Goal: Task Accomplishment & Management: Use online tool/utility

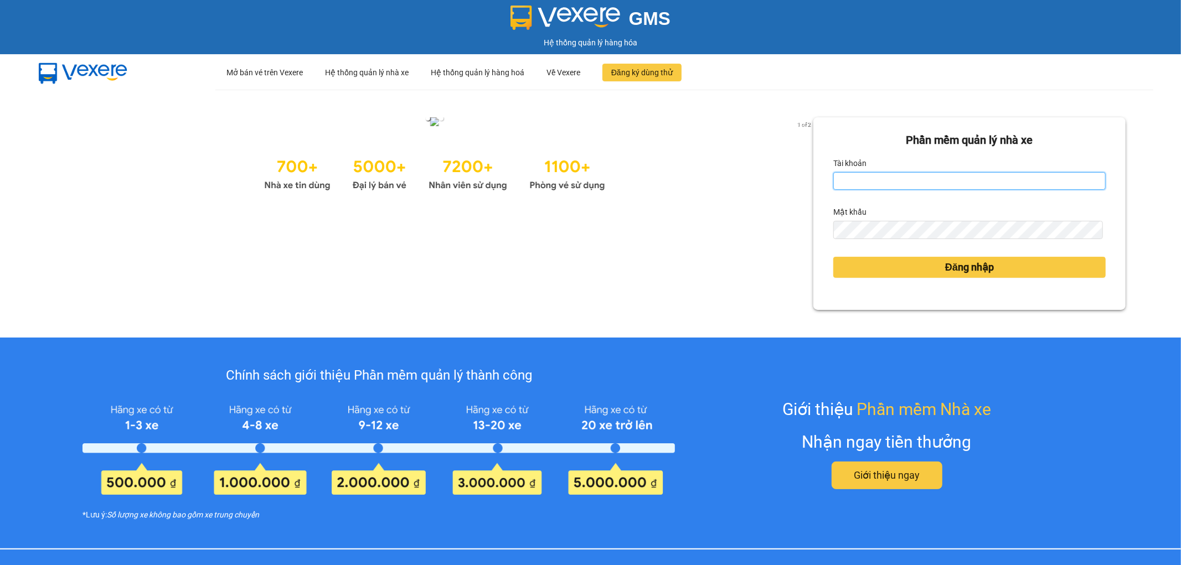
click at [838, 174] on input "Tài khoản" at bounding box center [969, 181] width 272 height 18
type input "hangni.bmtai"
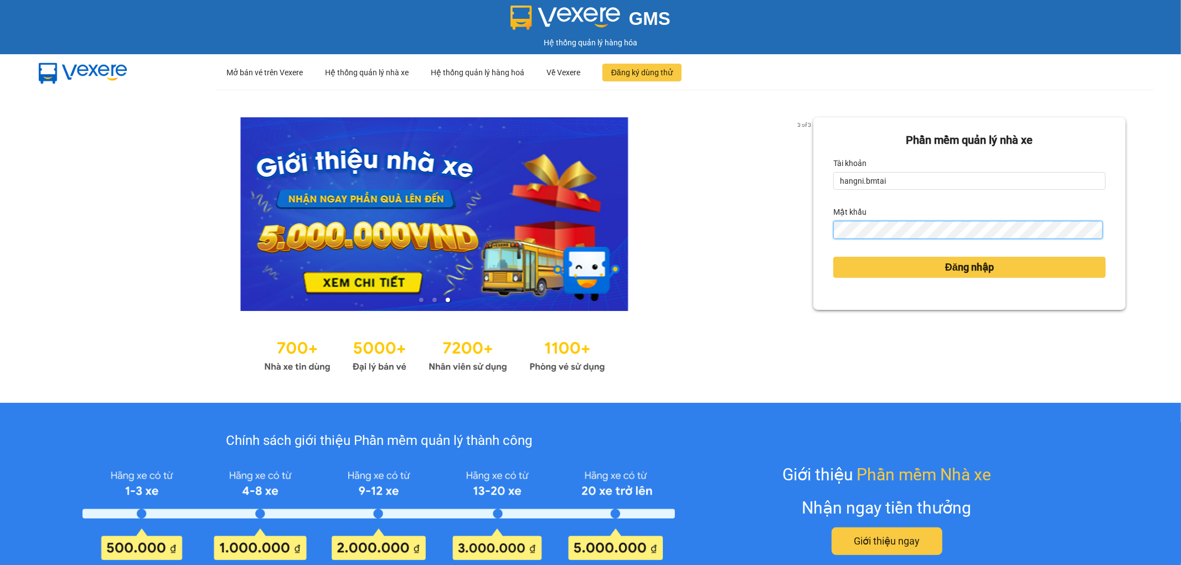
click at [833, 257] on button "Đăng nhập" at bounding box center [969, 267] width 272 height 21
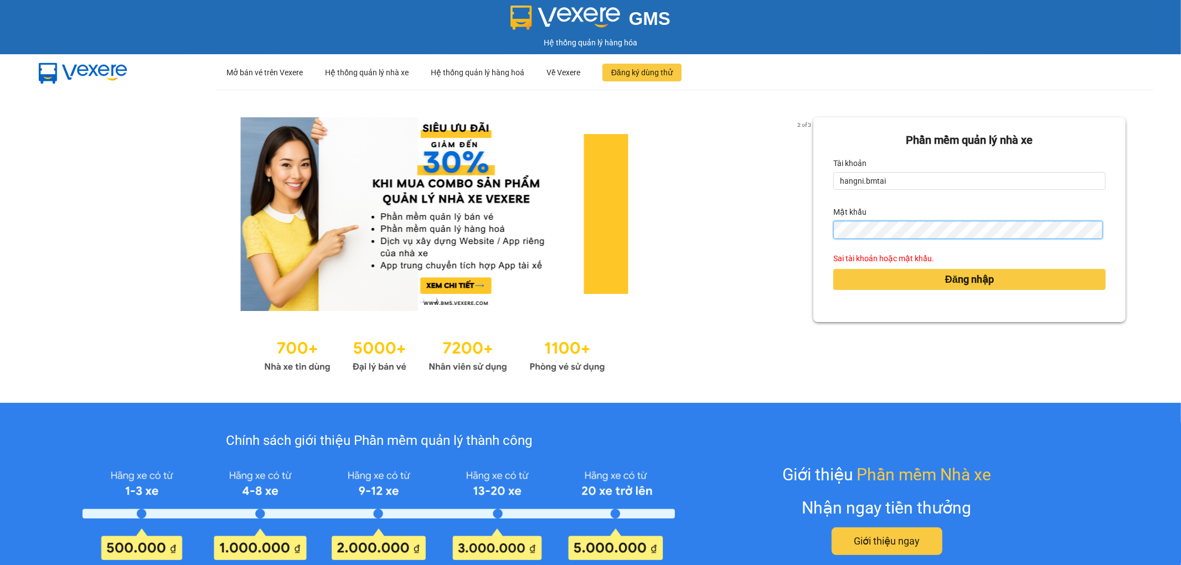
click at [833, 269] on button "Đăng nhập" at bounding box center [969, 279] width 272 height 21
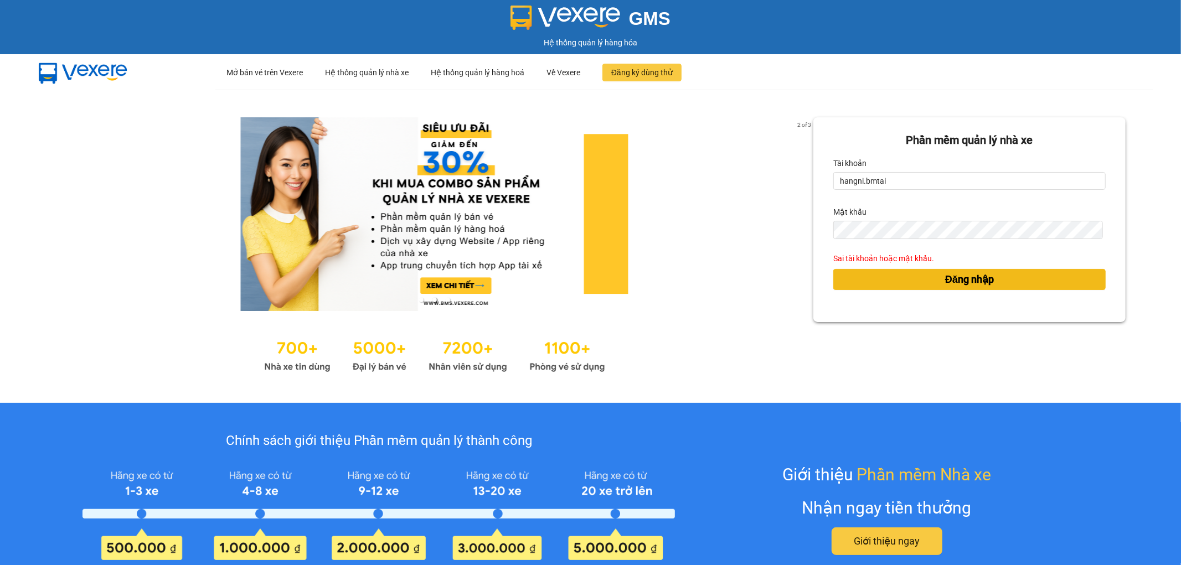
click at [912, 288] on button "Đăng nhập" at bounding box center [969, 279] width 272 height 21
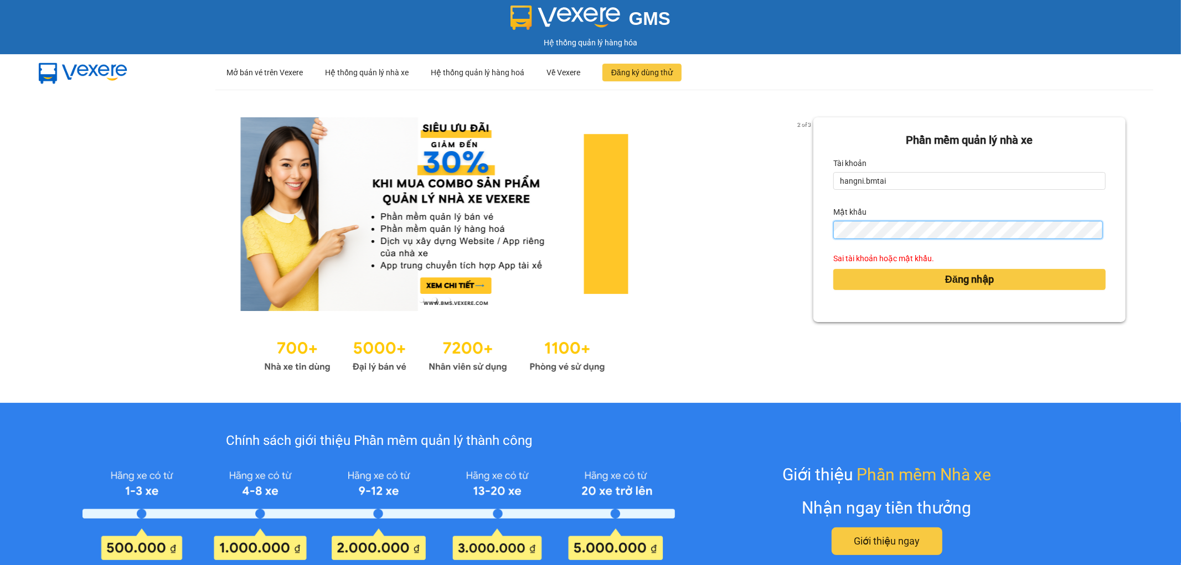
click at [776, 237] on div "2 of 3 Phần mềm quản lý nhà xe Tài khoản hangni.bmtai Mật khẩu Sai tài khoản ho…" at bounding box center [590, 246] width 1181 height 313
click at [833, 269] on button "Đăng nhập" at bounding box center [969, 279] width 272 height 21
click at [653, 277] on div "2 of 3 Phần mềm quản lý nhà xe Tài khoản hangni.bmtai Mật khẩu Sai tài khoản ho…" at bounding box center [590, 246] width 1181 height 313
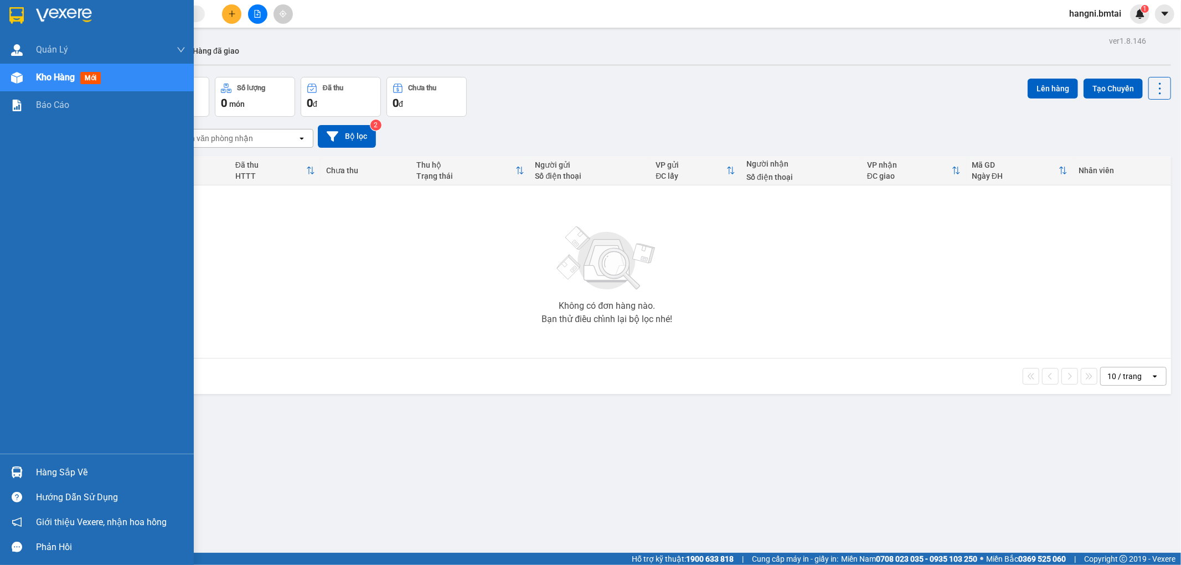
click at [68, 474] on div "Hàng sắp về" at bounding box center [110, 473] width 149 height 17
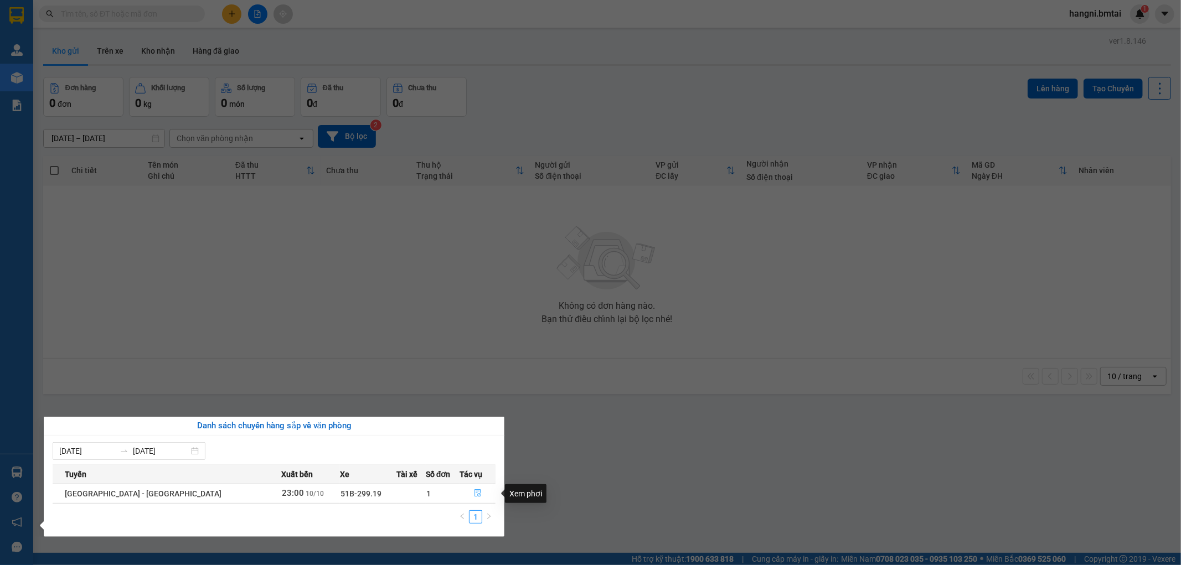
click at [474, 489] on icon "file-done" at bounding box center [478, 493] width 8 height 8
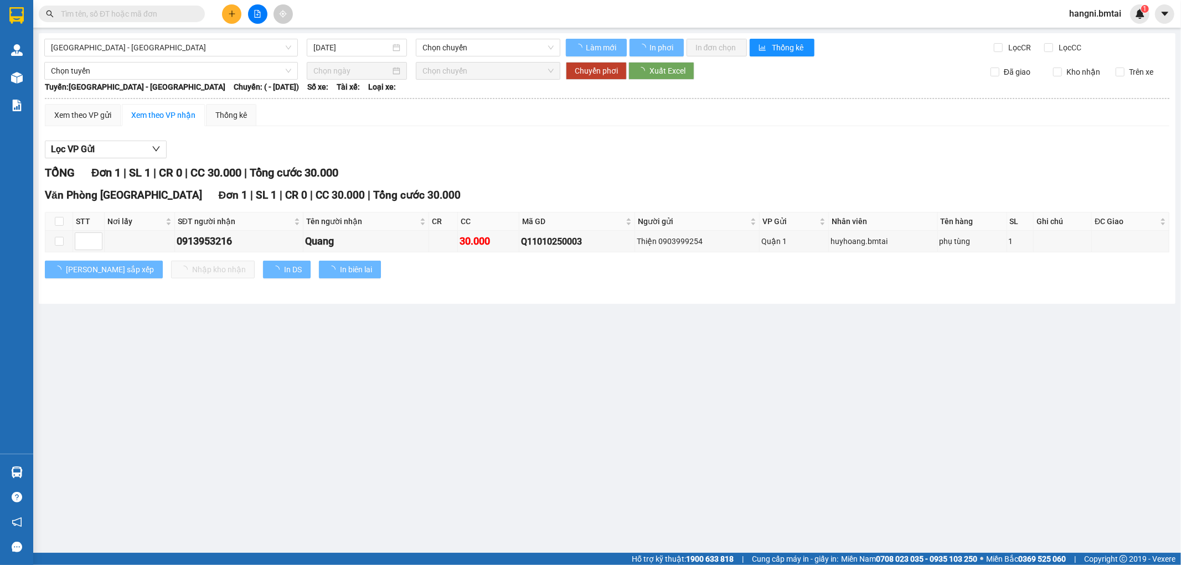
type input "[DATE]"
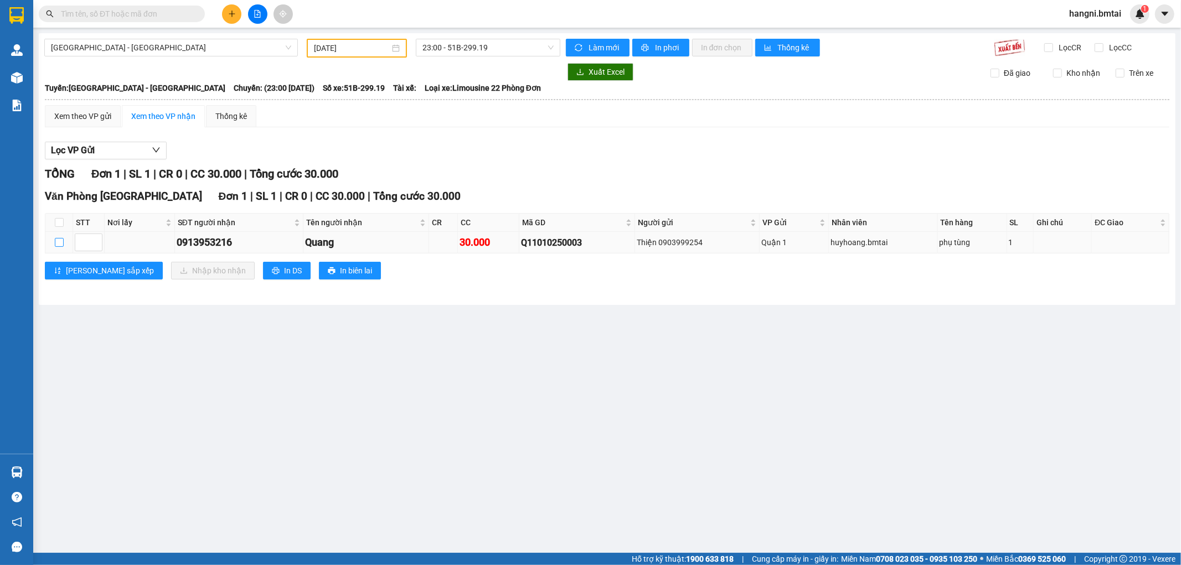
click at [57, 246] on label at bounding box center [59, 242] width 9 height 12
click at [57, 246] on input "checkbox" at bounding box center [59, 242] width 9 height 9
checkbox input "true"
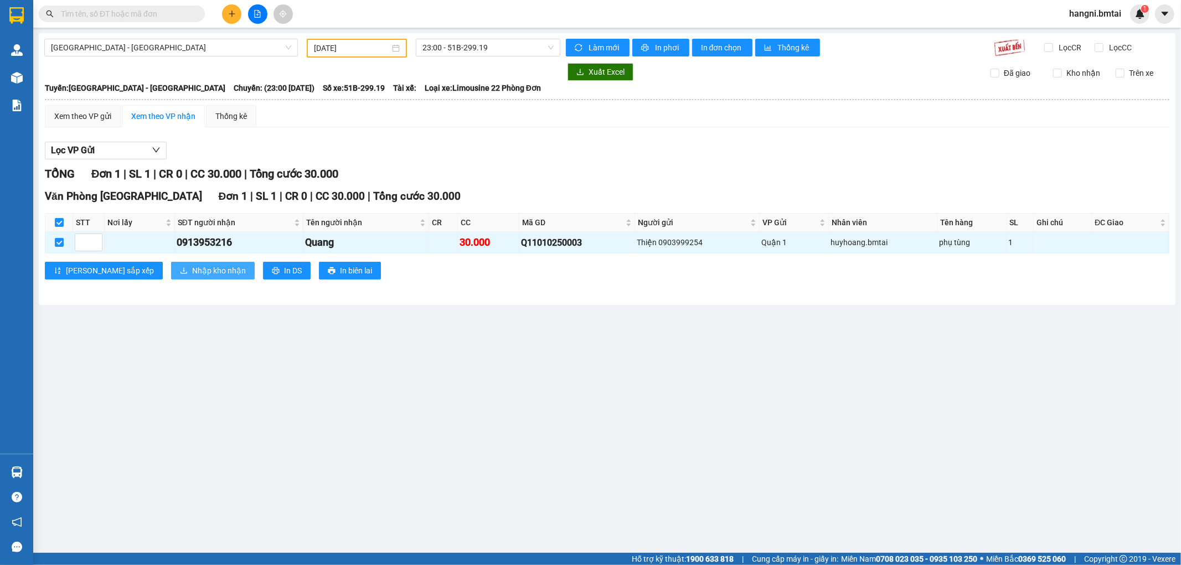
click at [192, 273] on span "Nhập kho nhận" at bounding box center [219, 271] width 54 height 12
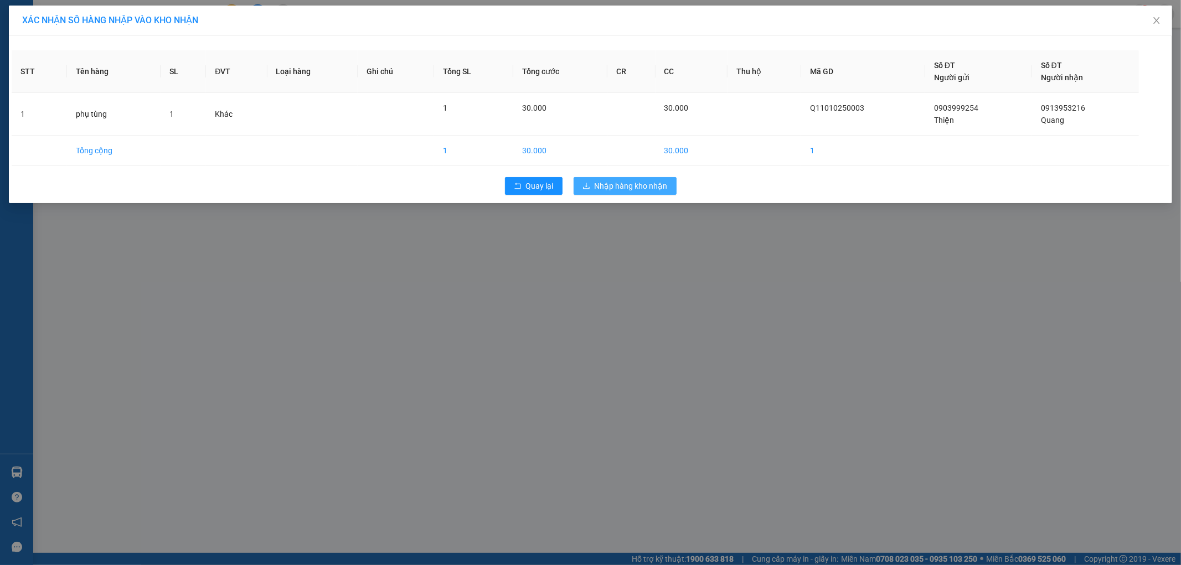
click at [605, 183] on span "Nhập hàng kho nhận" at bounding box center [631, 186] width 73 height 12
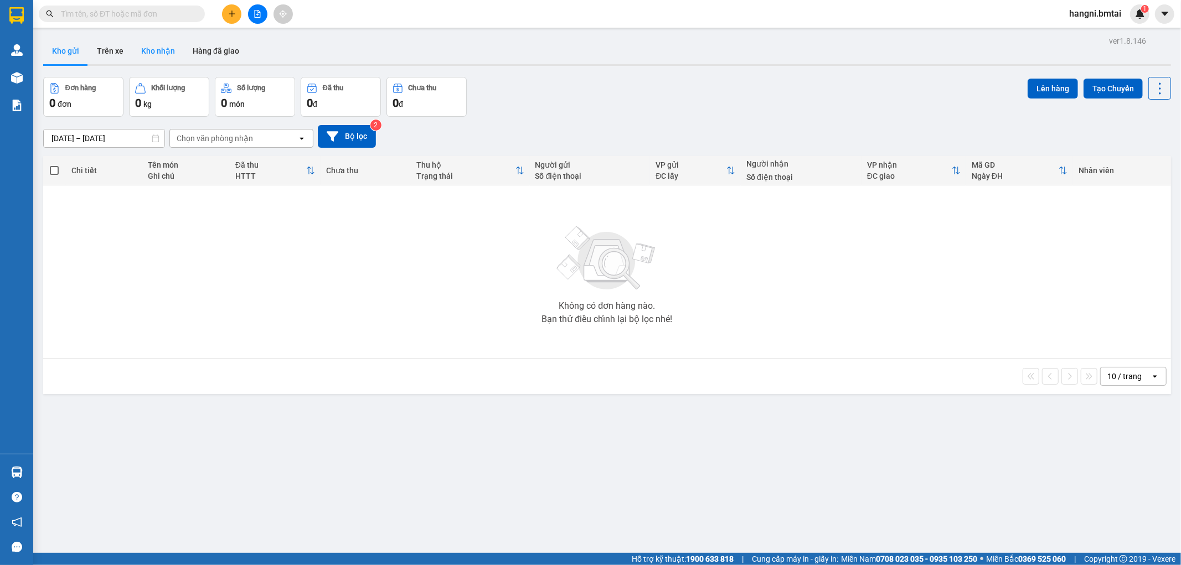
click at [152, 50] on button "Kho nhận" at bounding box center [157, 51] width 51 height 27
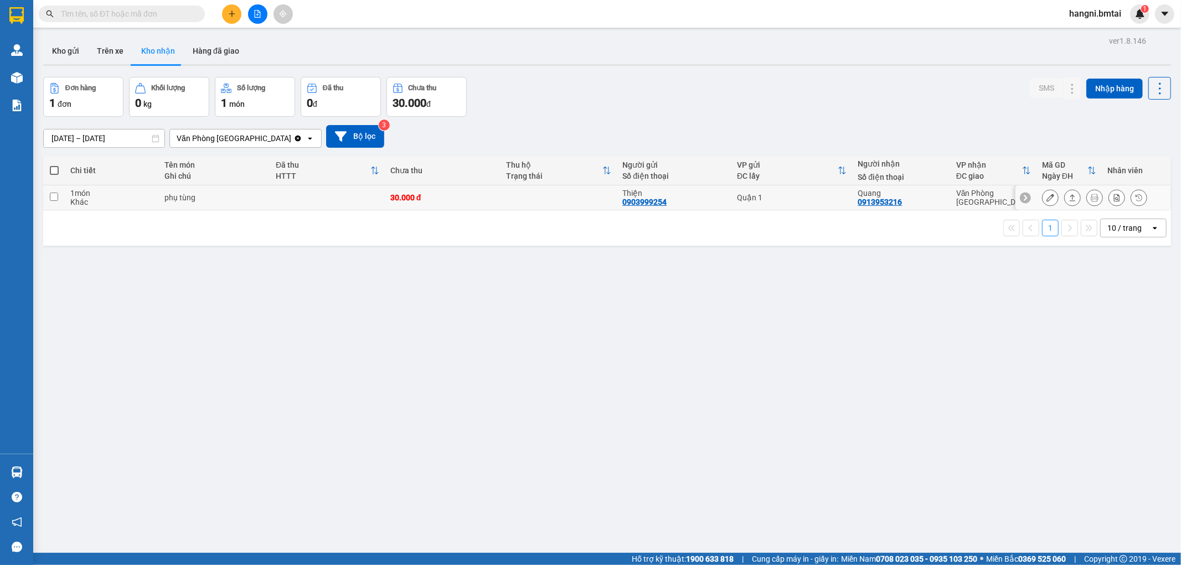
click at [1136, 201] on button at bounding box center [1139, 197] width 16 height 19
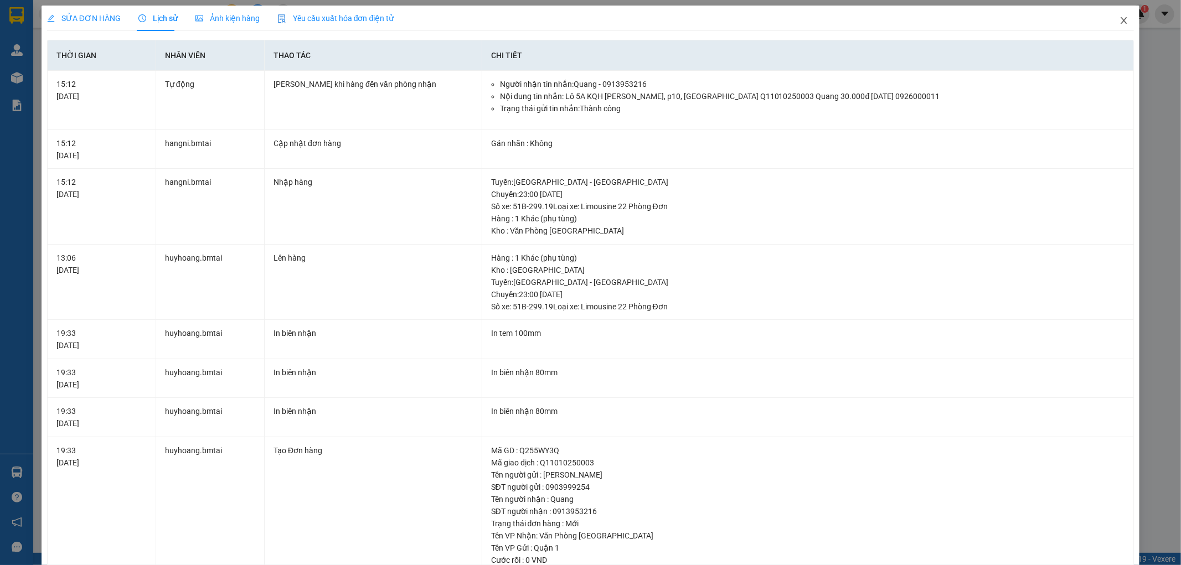
click at [1120, 25] on icon "close" at bounding box center [1124, 20] width 9 height 9
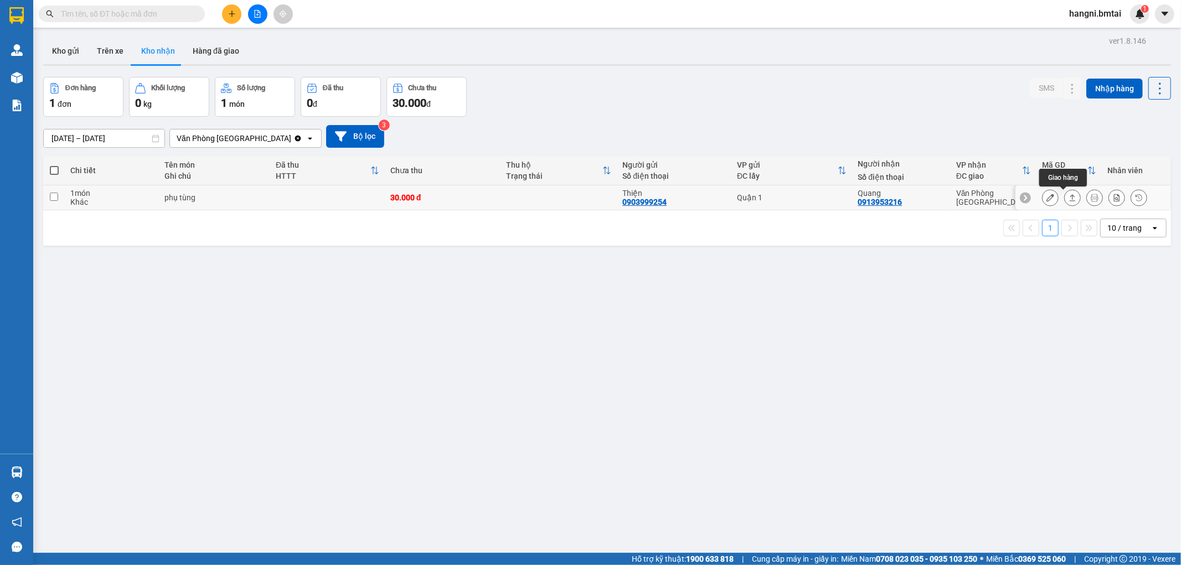
click at [1069, 200] on icon at bounding box center [1073, 198] width 8 height 8
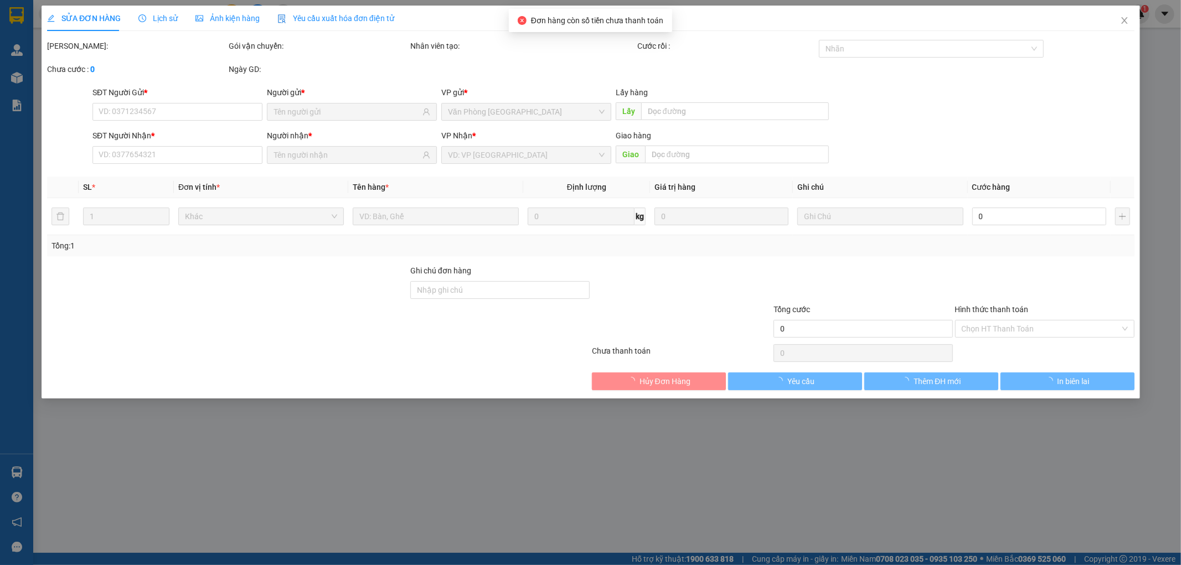
type input "0903999254"
type input "Thiện"
type input "0913953216"
type input "Quang"
type input "30.000"
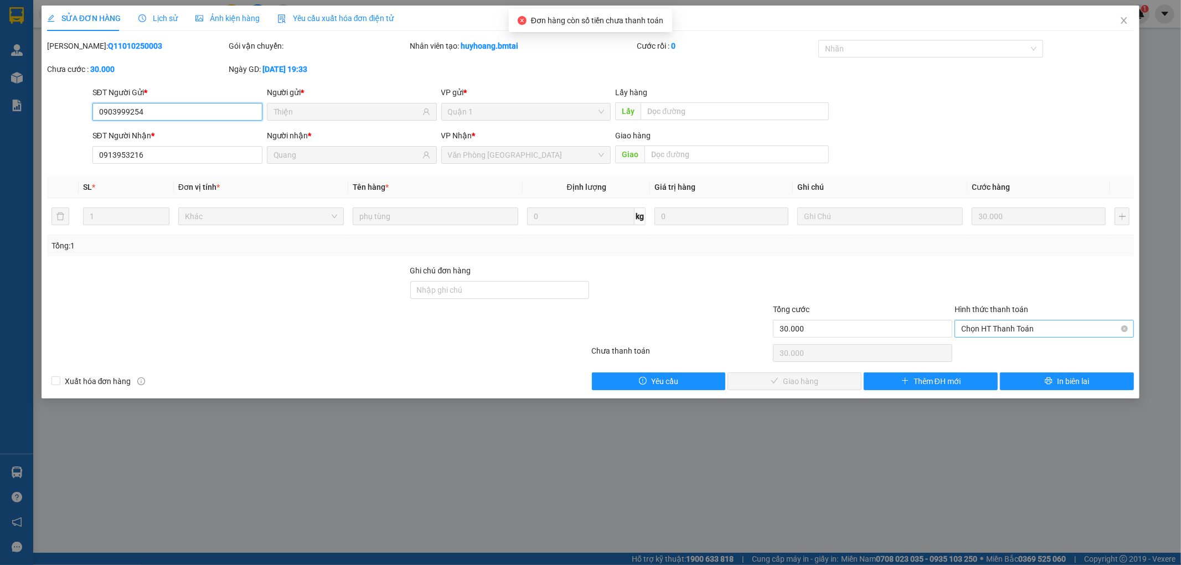
click at [969, 326] on span "Chọn HT Thanh Toán" at bounding box center [1044, 329] width 166 height 17
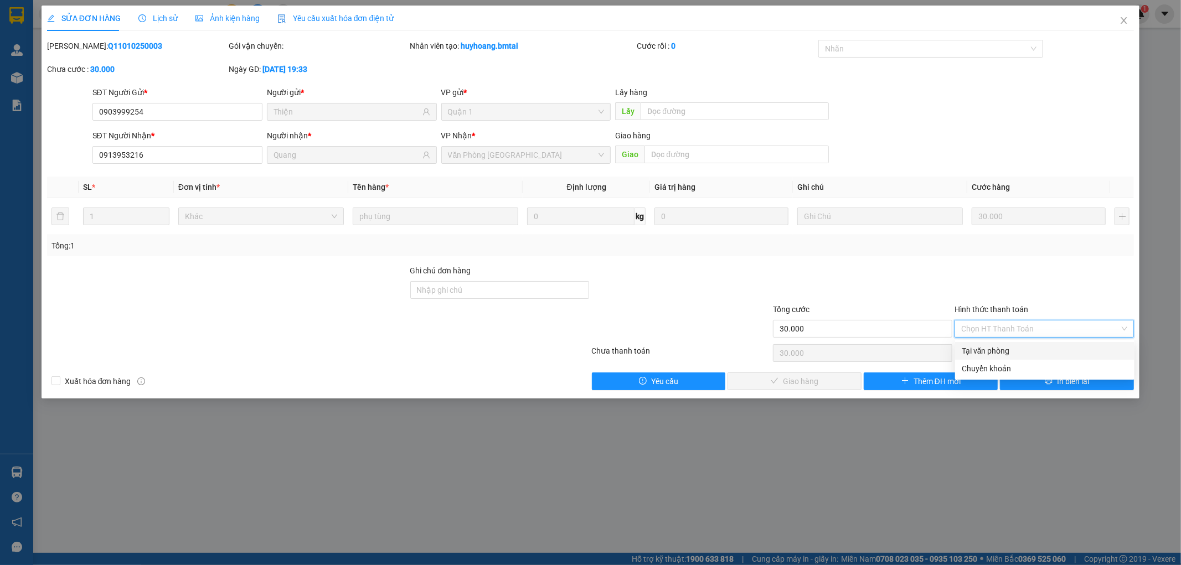
click at [979, 357] on div "Tại văn phòng" at bounding box center [1045, 351] width 166 height 12
type input "0"
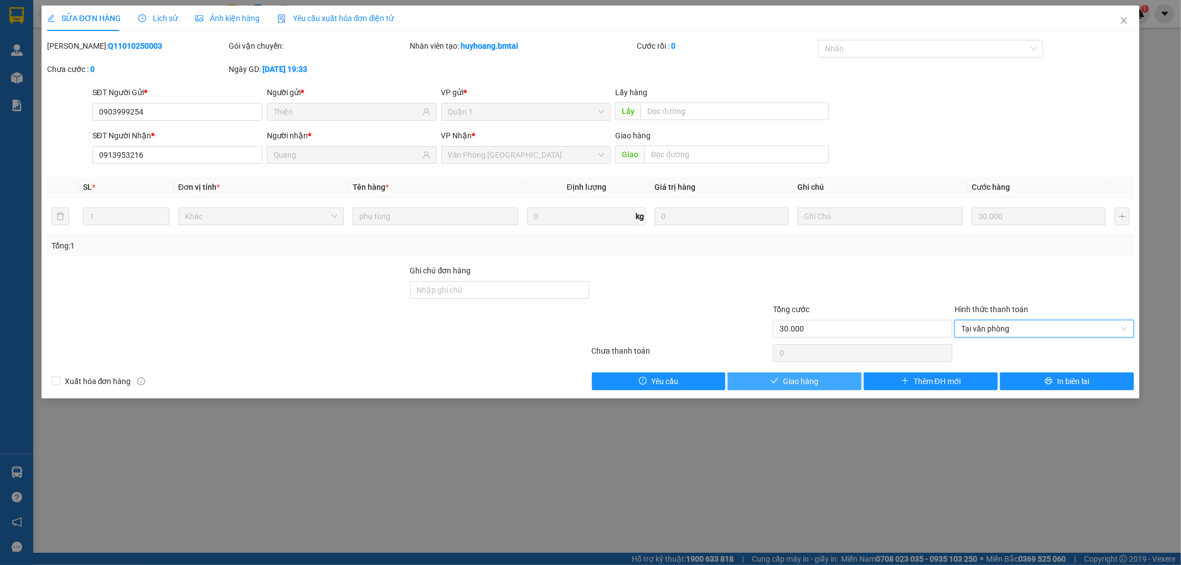
click at [828, 381] on button "Giao hàng" at bounding box center [795, 382] width 134 height 18
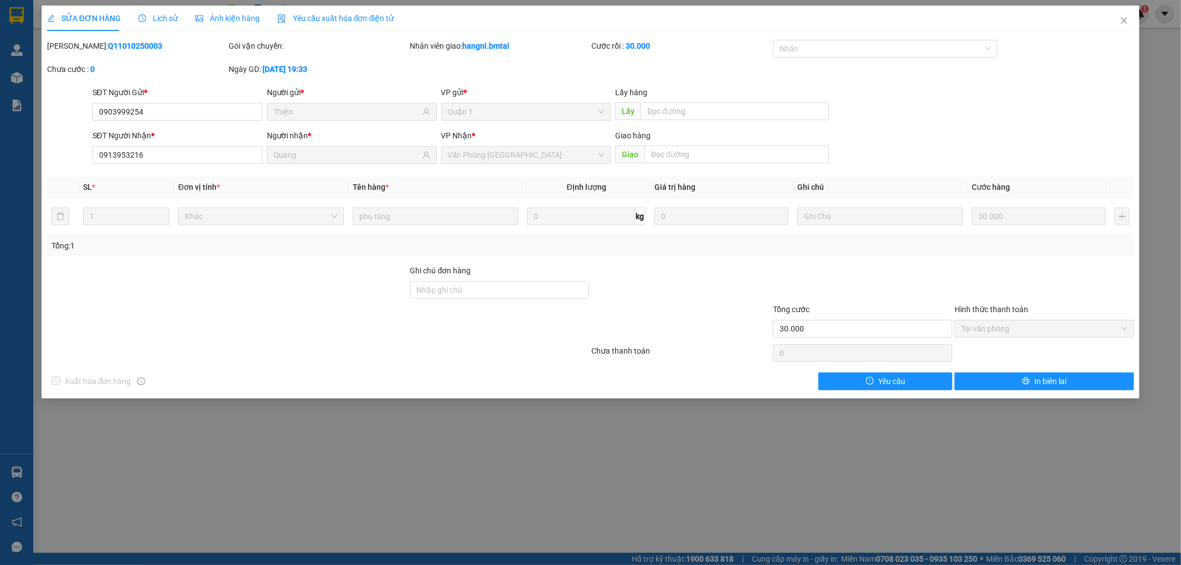
click at [821, 488] on div "SỬA ĐƠN HÀNG Lịch sử Ảnh kiện hàng Yêu cầu xuất hóa đơn điện tử Total Paid Fee …" at bounding box center [590, 282] width 1181 height 565
